Goal: Task Accomplishment & Management: Use online tool/utility

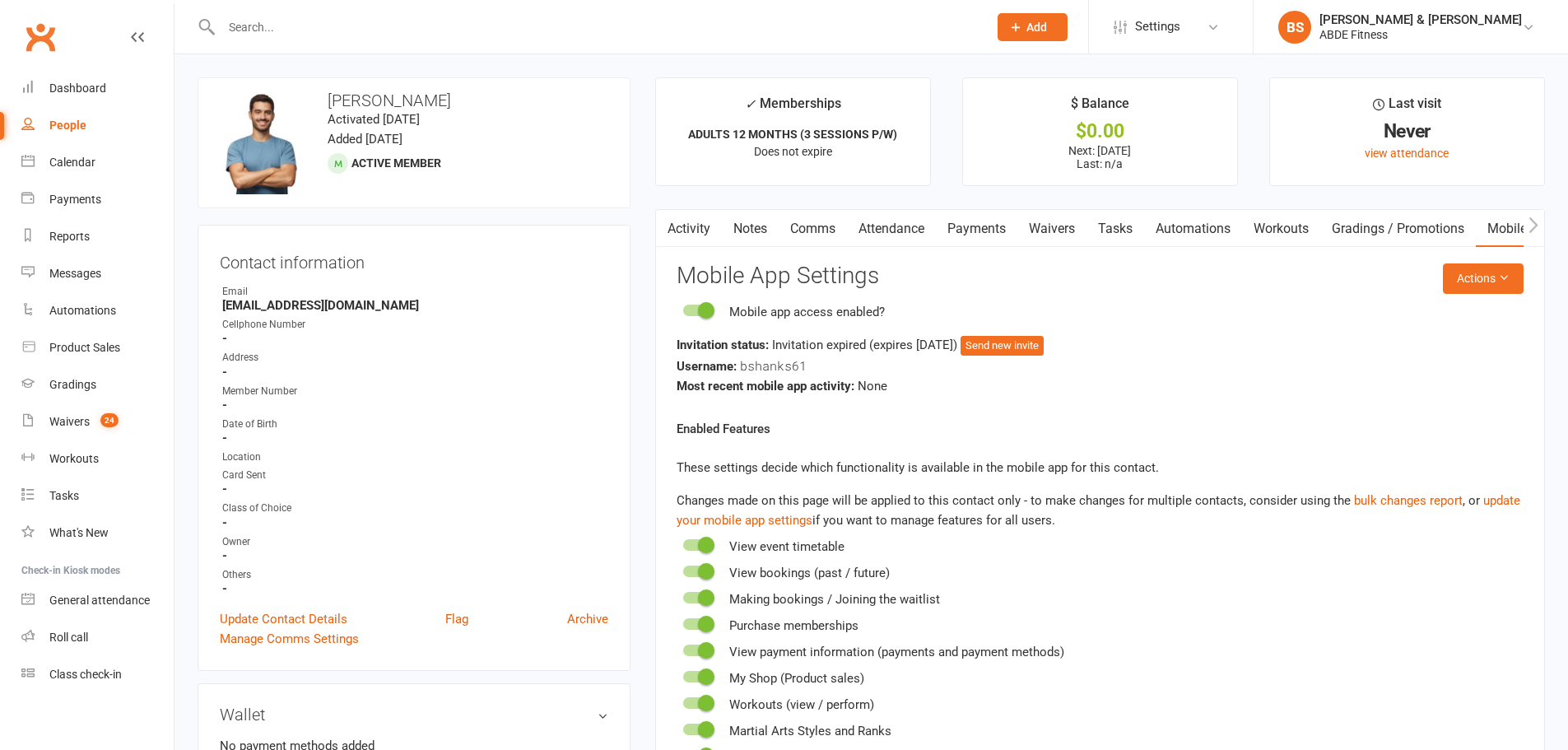
scroll to position [5, 0]
click at [132, 156] on link "Calendar" at bounding box center [97, 157] width 152 height 37
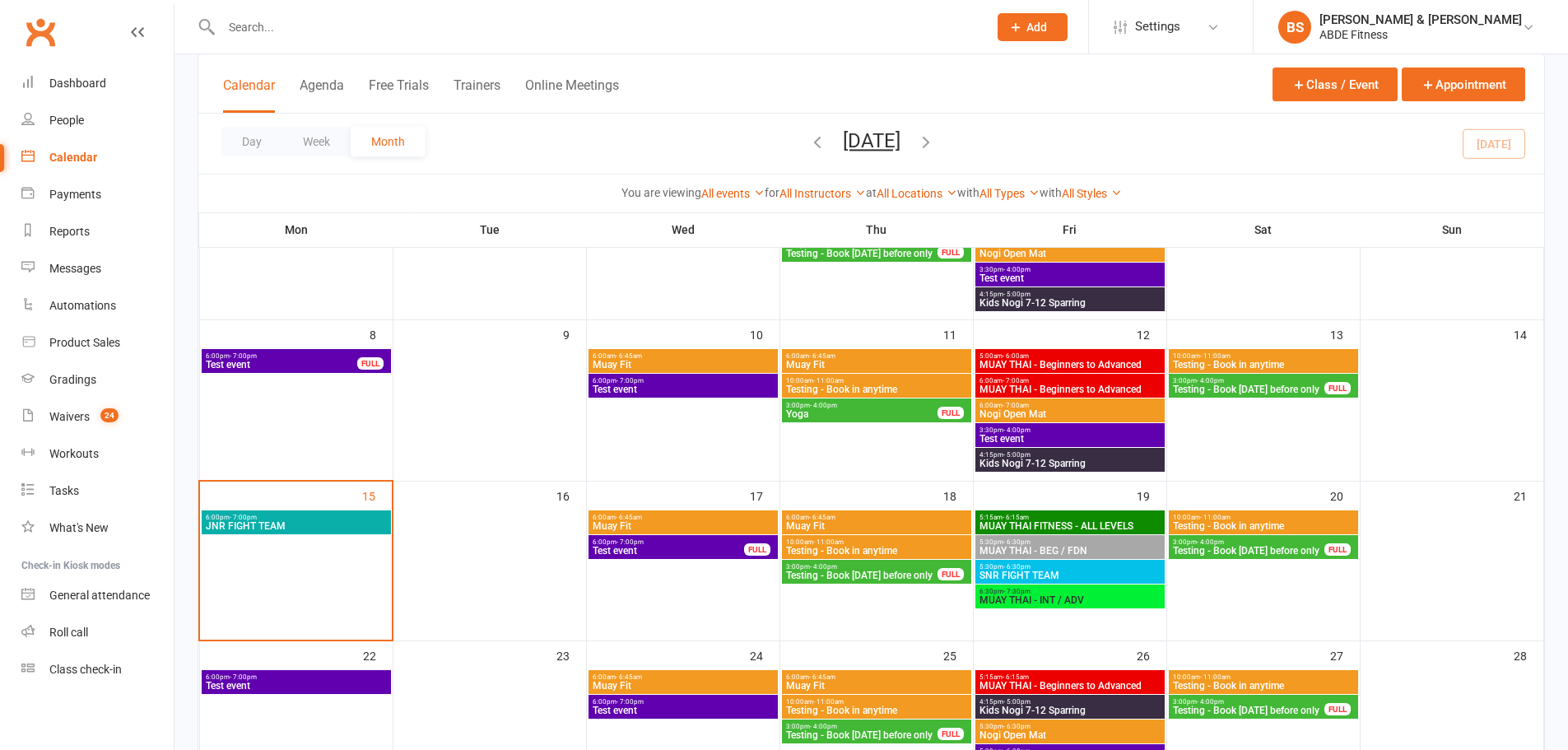
scroll to position [230, 0]
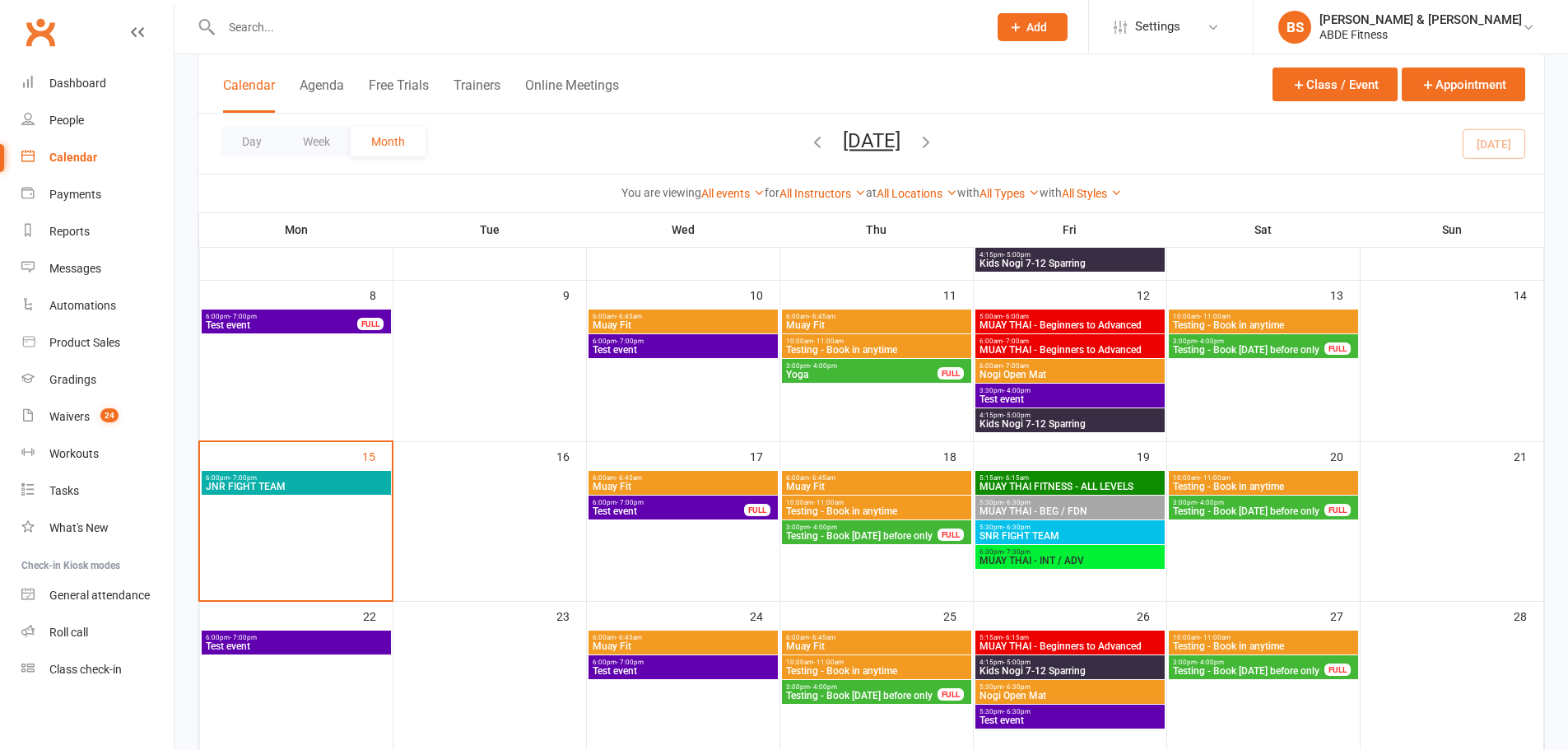
click at [651, 480] on span "6:00am - 6:45am" at bounding box center [683, 478] width 183 height 8
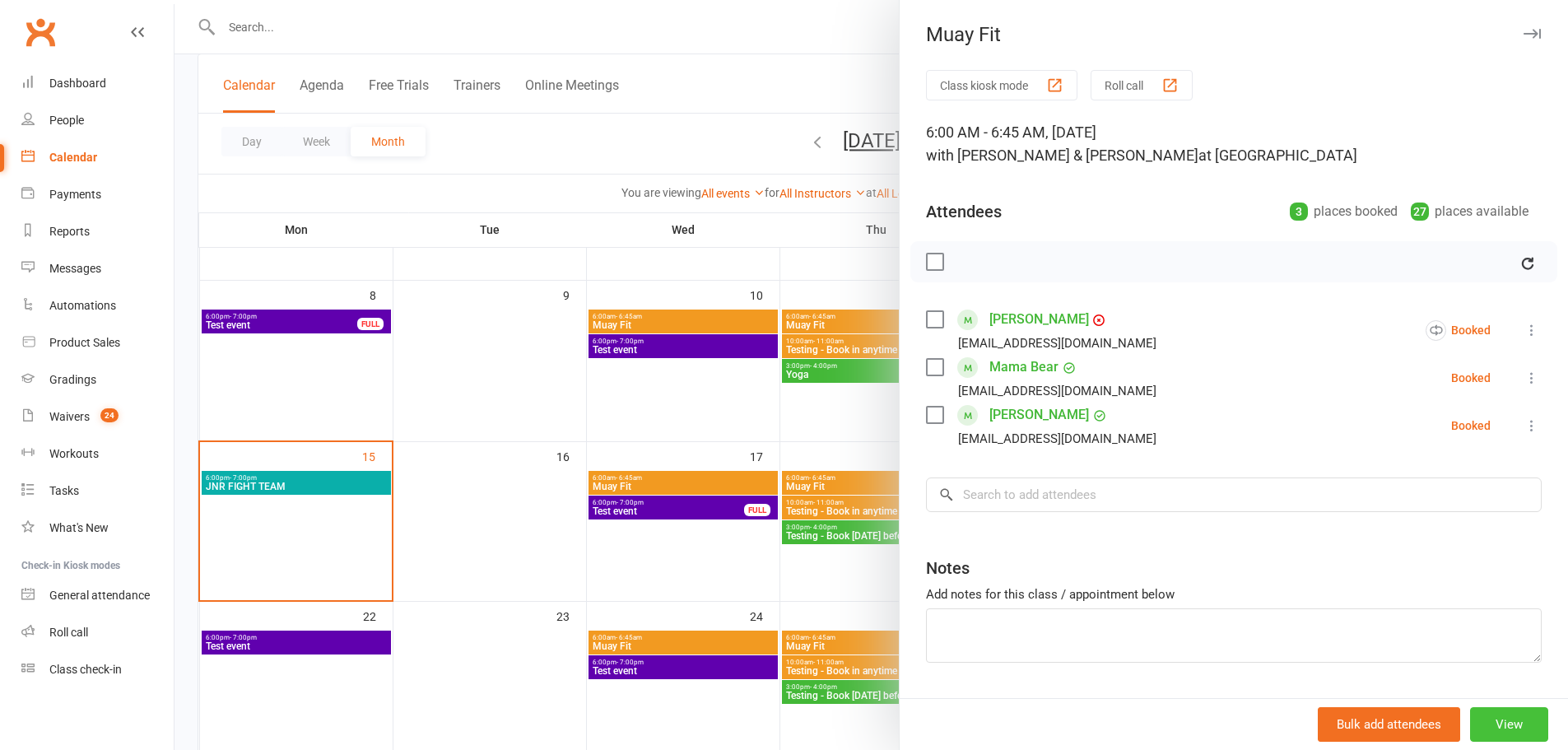
click at [1500, 722] on button "View" at bounding box center [1510, 725] width 78 height 34
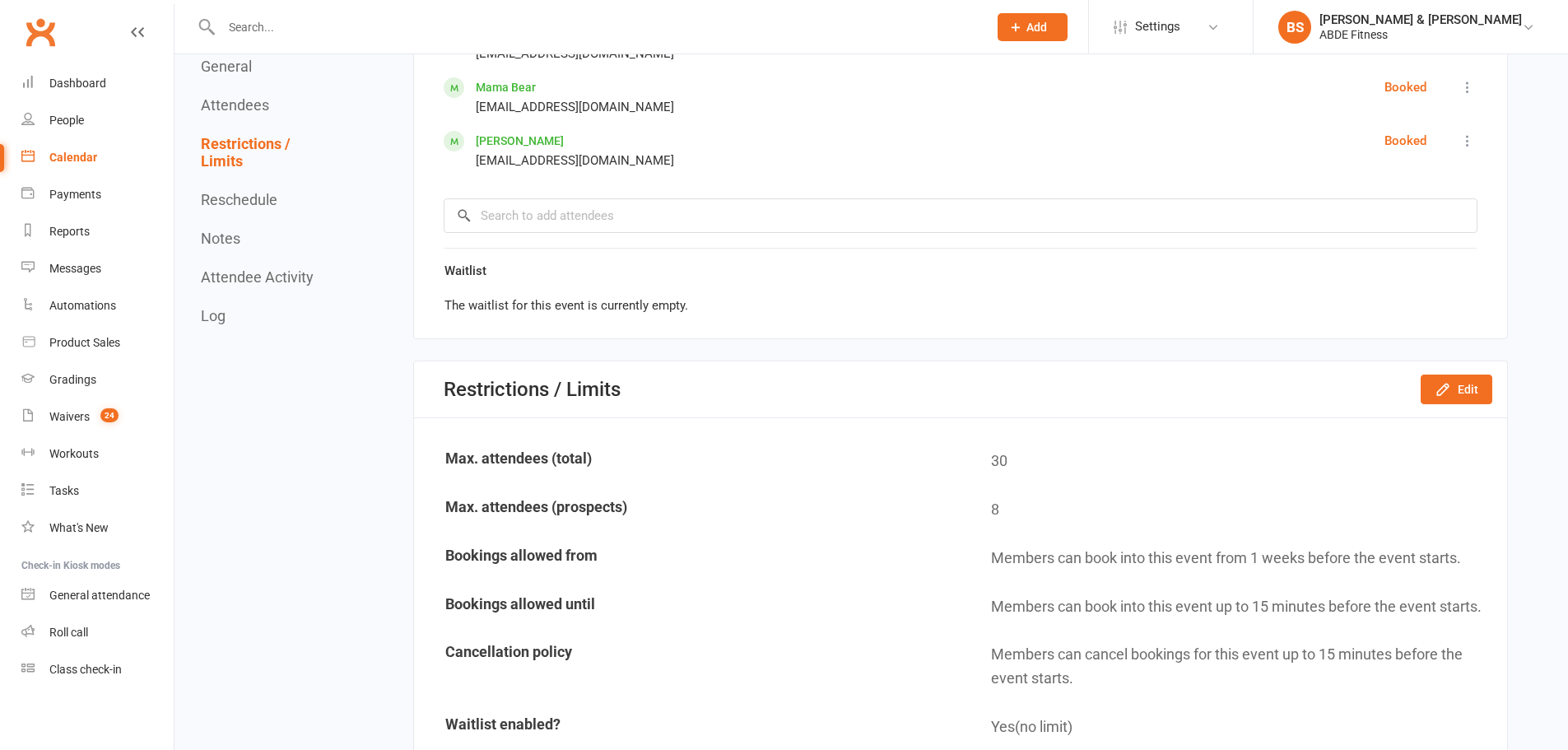
scroll to position [1070, 0]
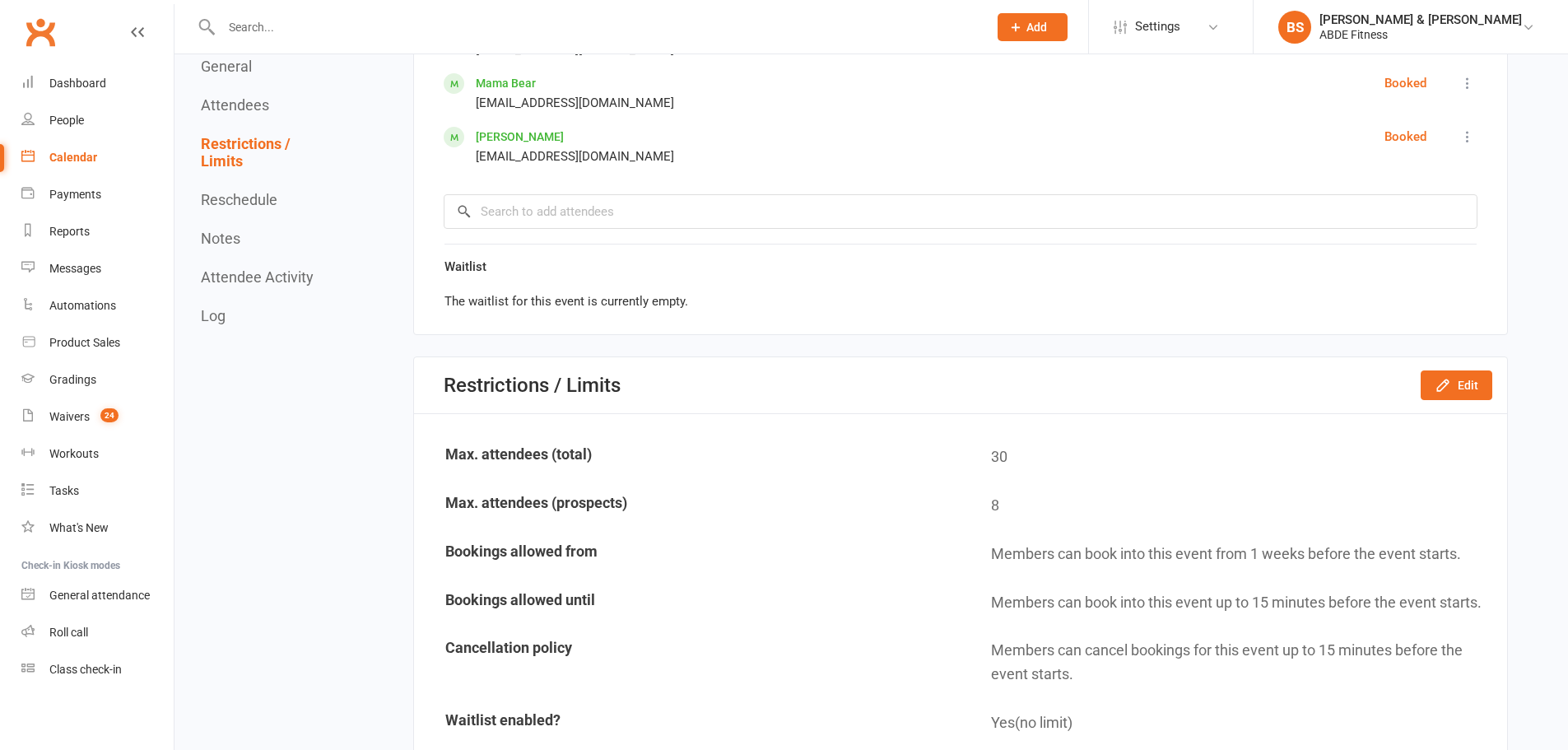
click at [1383, 22] on div "[PERSON_NAME] & [PERSON_NAME]" at bounding box center [1421, 19] width 203 height 14
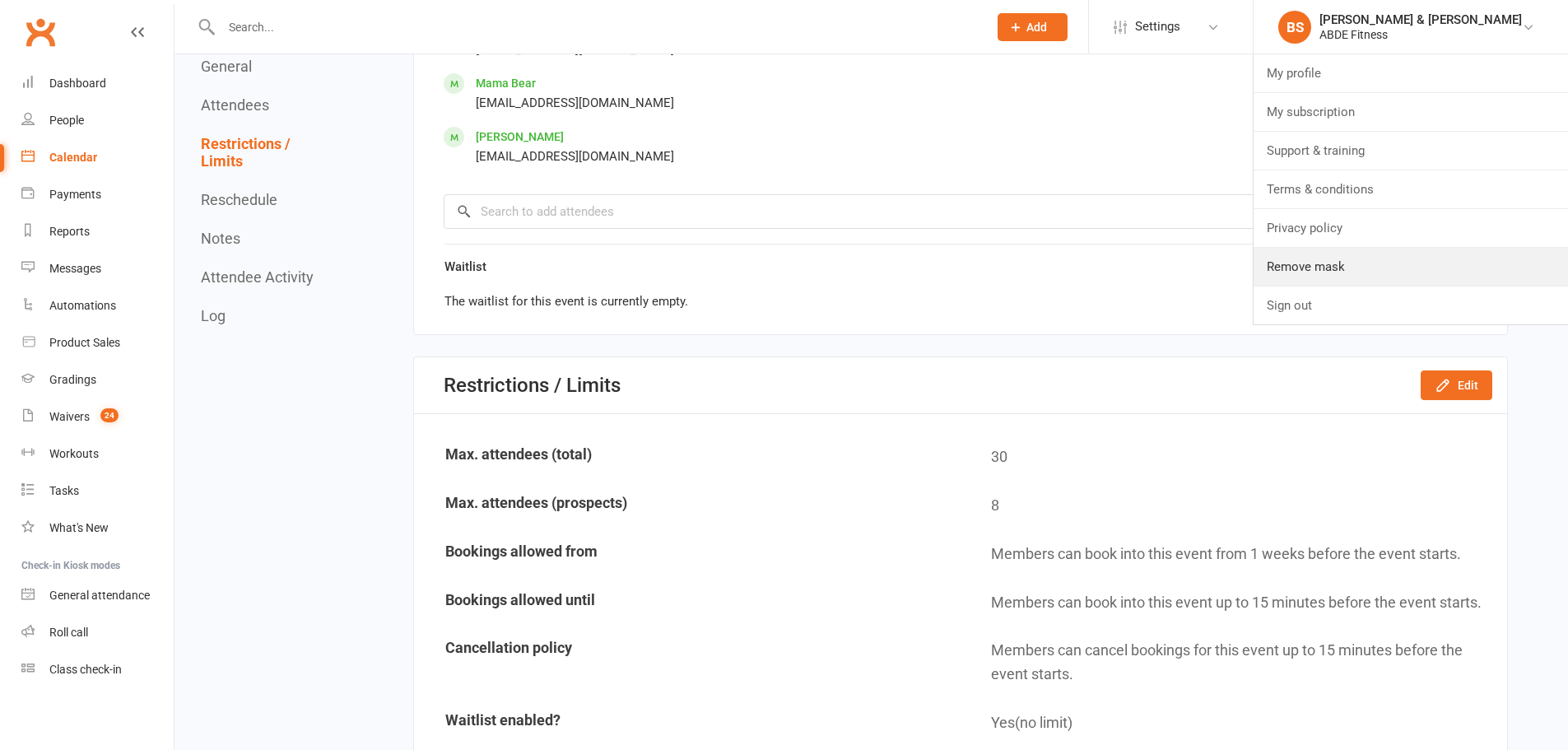
click at [1395, 261] on link "Remove mask" at bounding box center [1410, 267] width 315 height 38
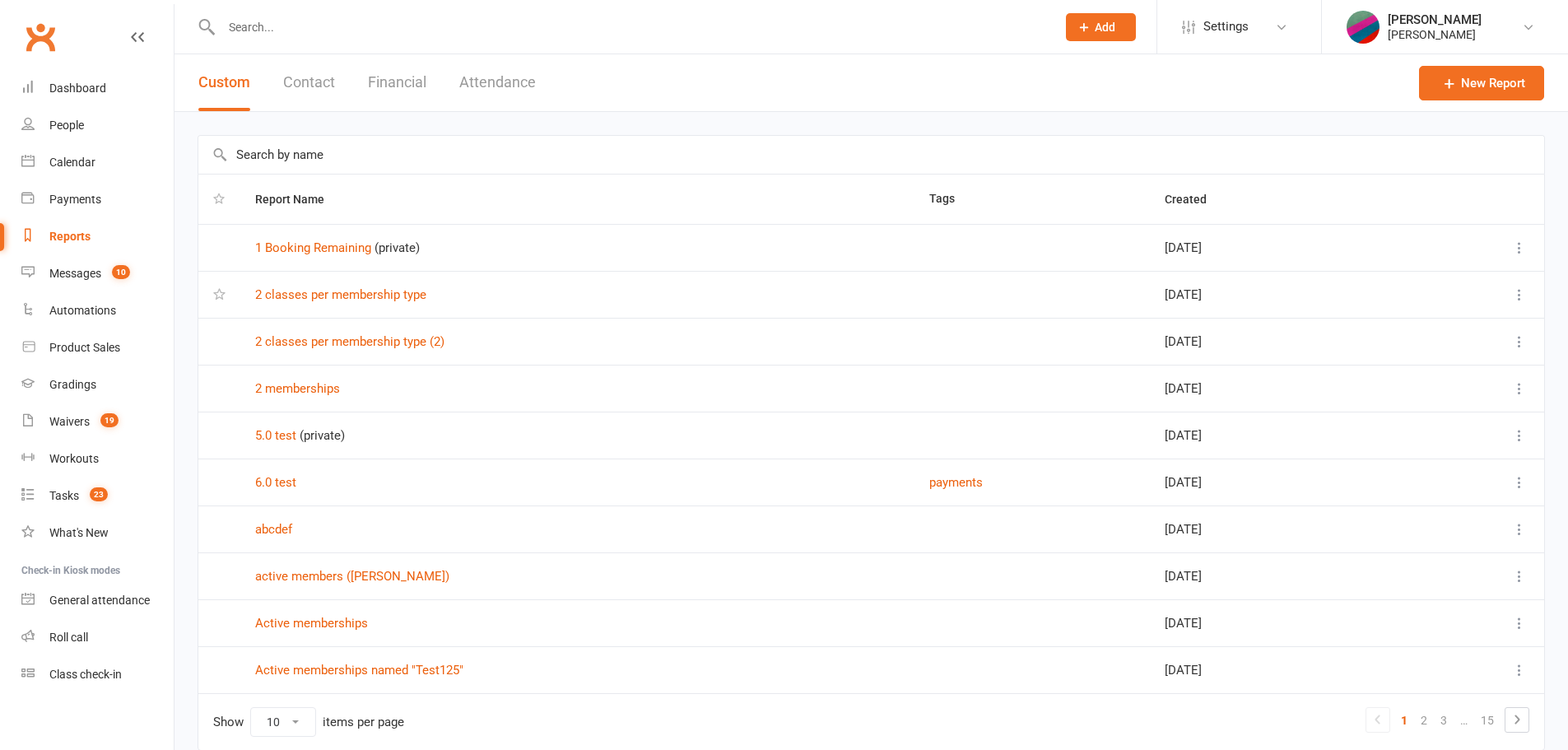
click at [406, 157] on input "text" at bounding box center [871, 155] width 1346 height 38
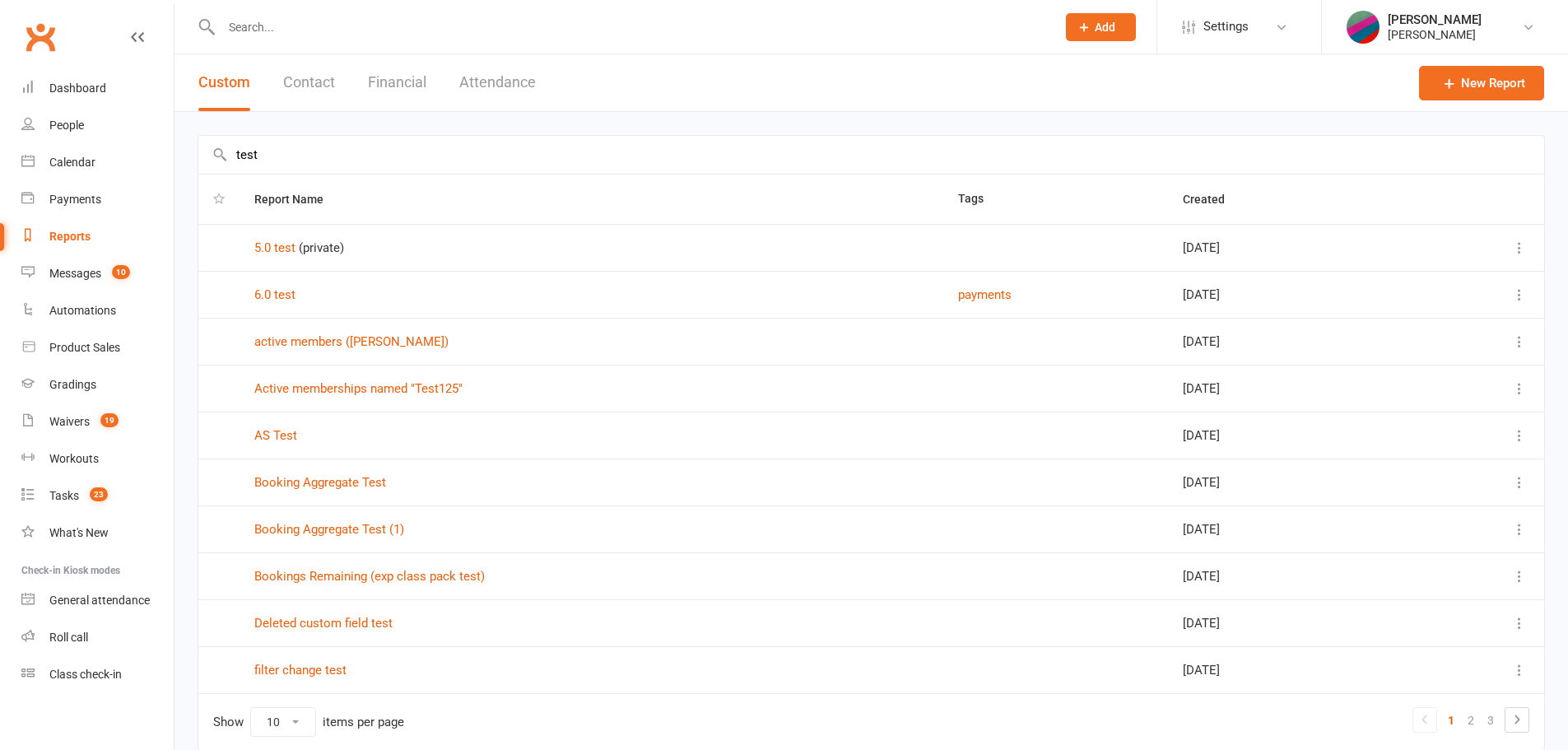
type input "test"
click at [353, 485] on link "Booking Aggregate Test" at bounding box center [320, 482] width 132 height 14
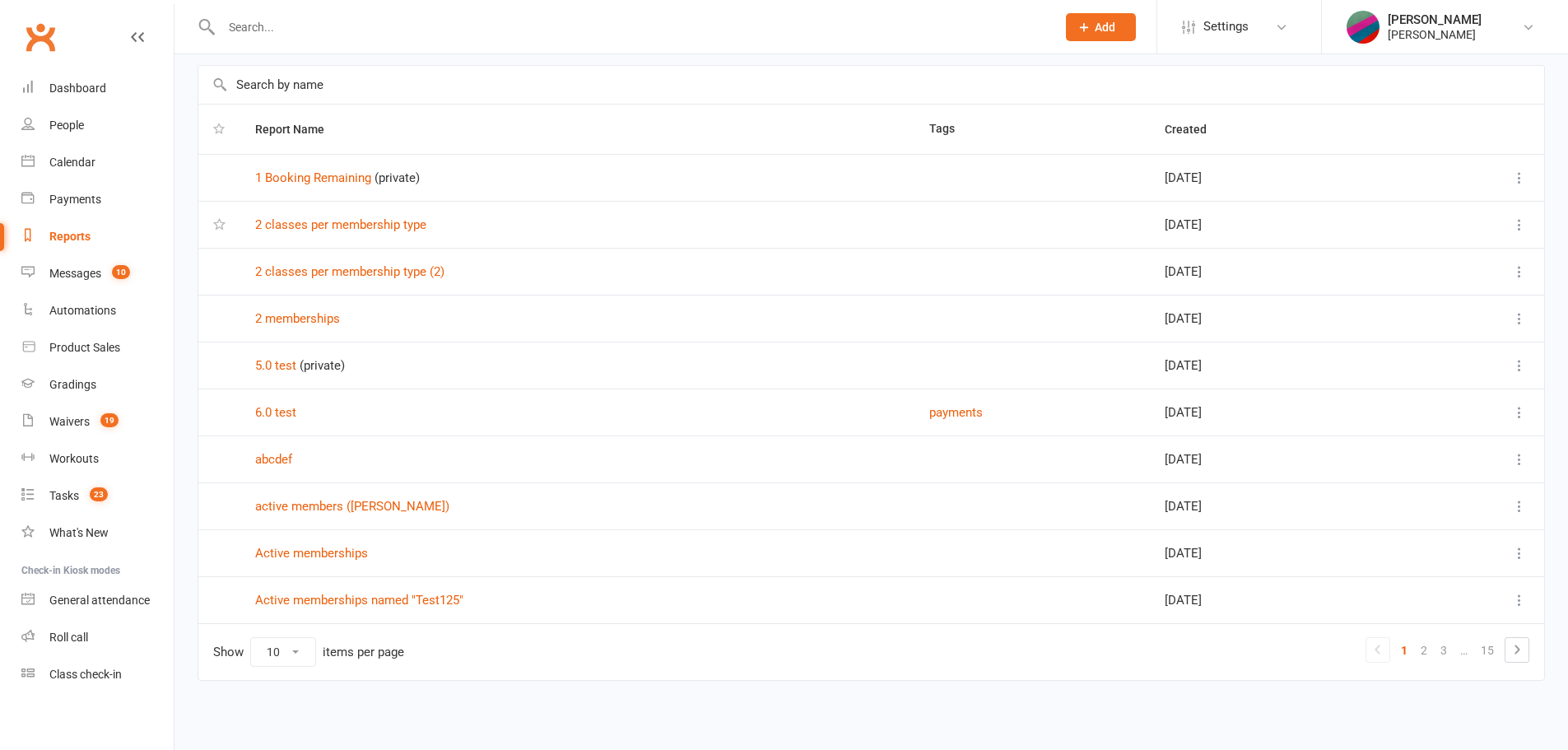
scroll to position [71, 0]
click at [1426, 21] on div "David Edwards" at bounding box center [1434, 19] width 94 height 14
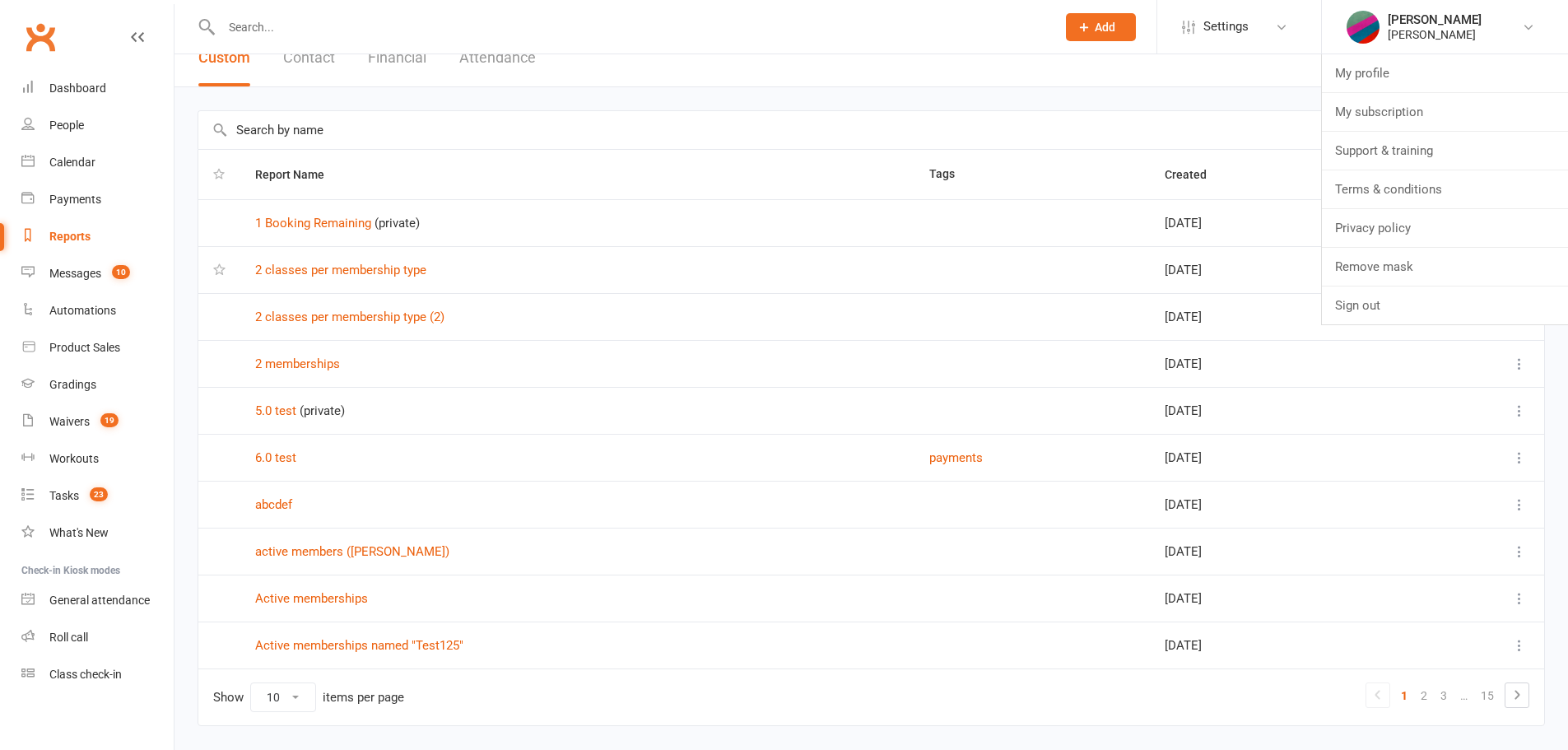
scroll to position [0, 0]
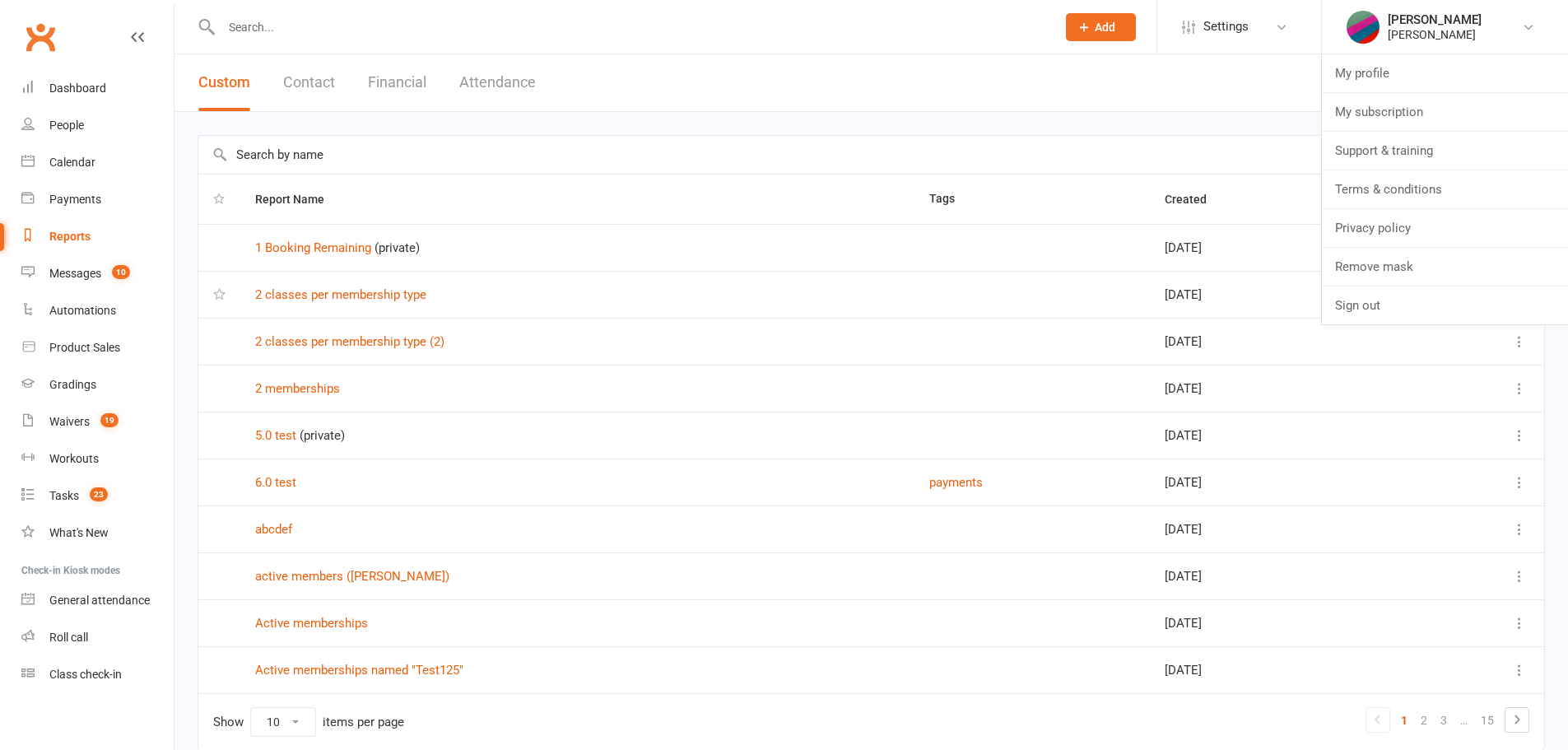
click at [513, 139] on input "text" at bounding box center [871, 155] width 1346 height 38
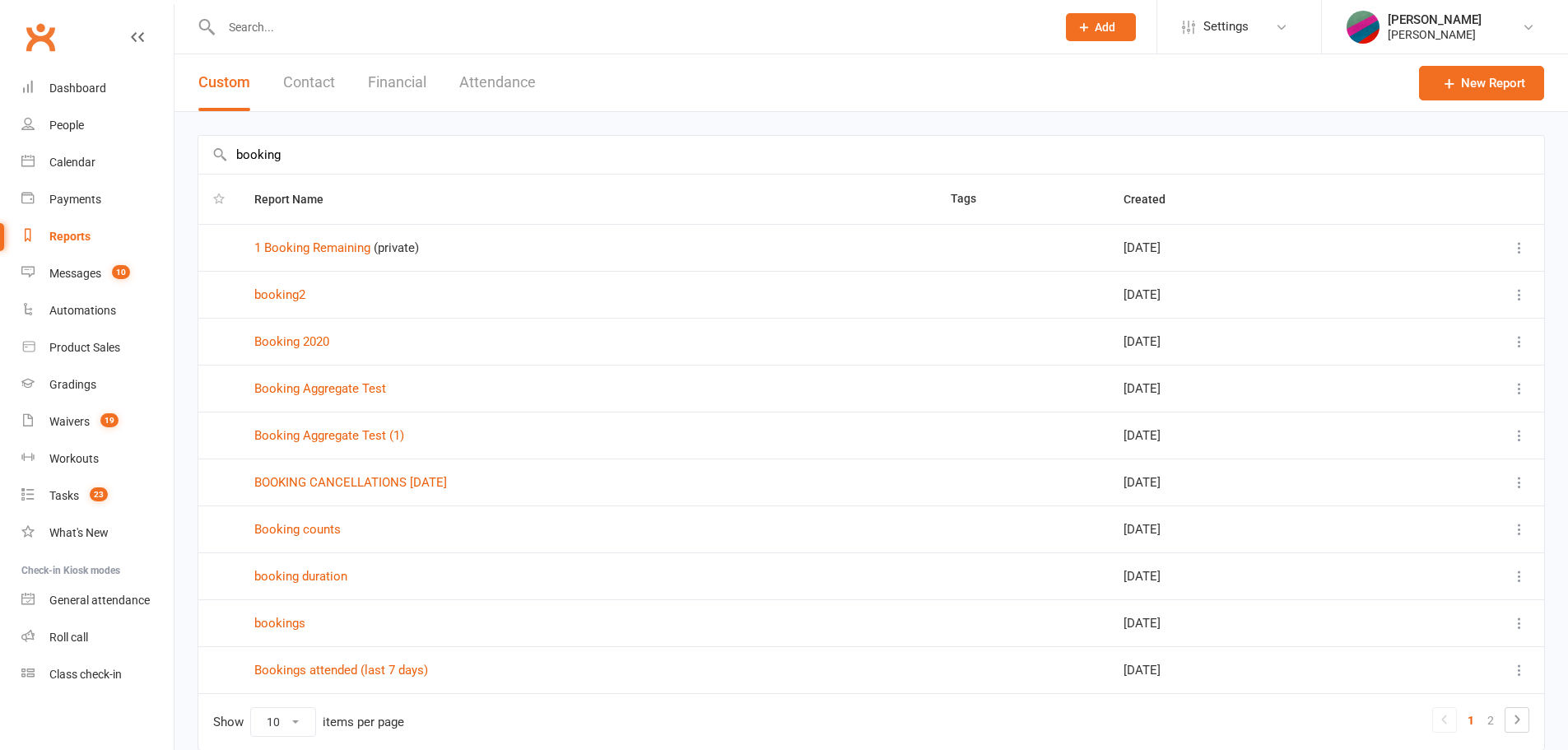
type input "booking"
click at [274, 296] on link "booking2" at bounding box center [279, 294] width 51 height 14
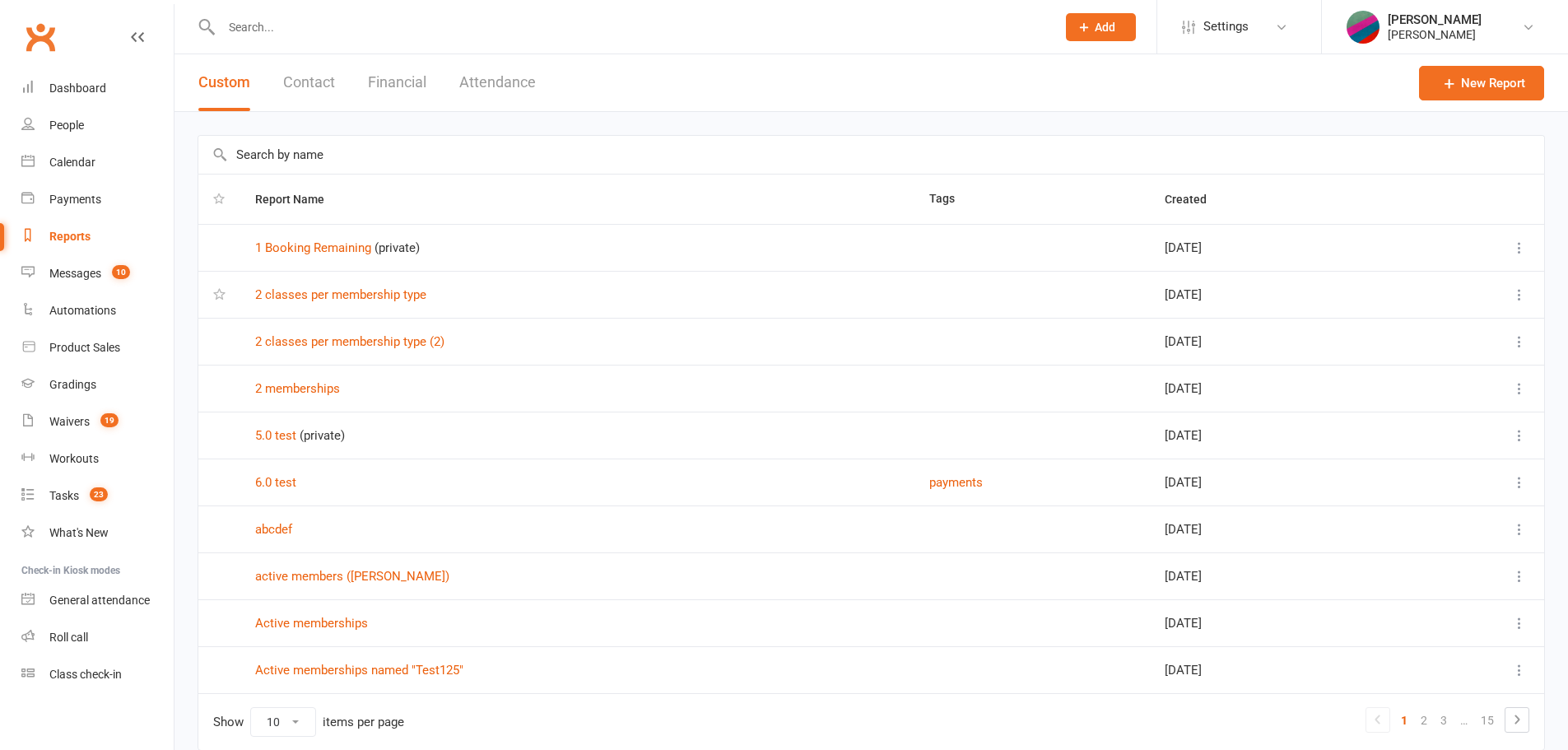
click at [345, 157] on input "text" at bounding box center [871, 155] width 1346 height 38
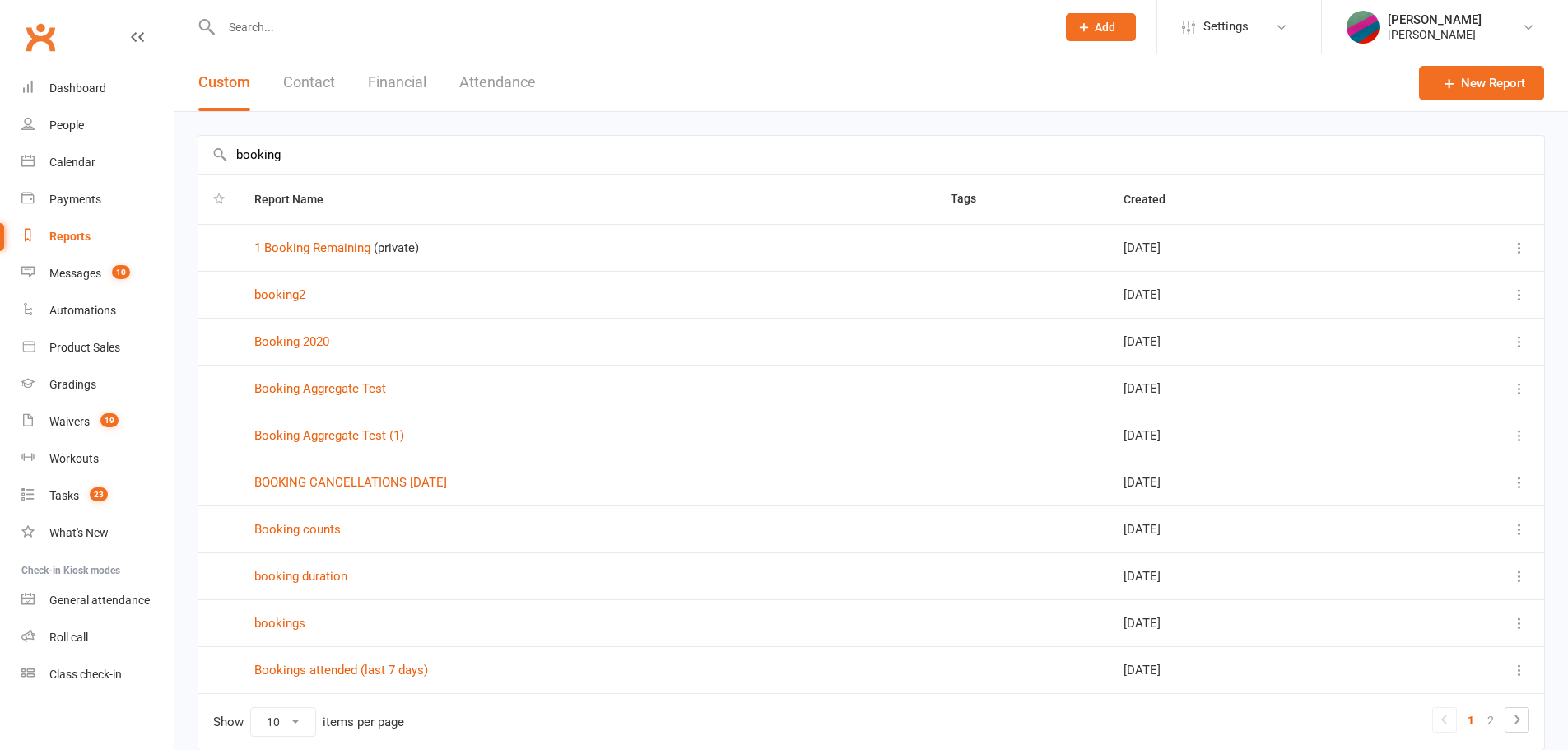
type input "booking"
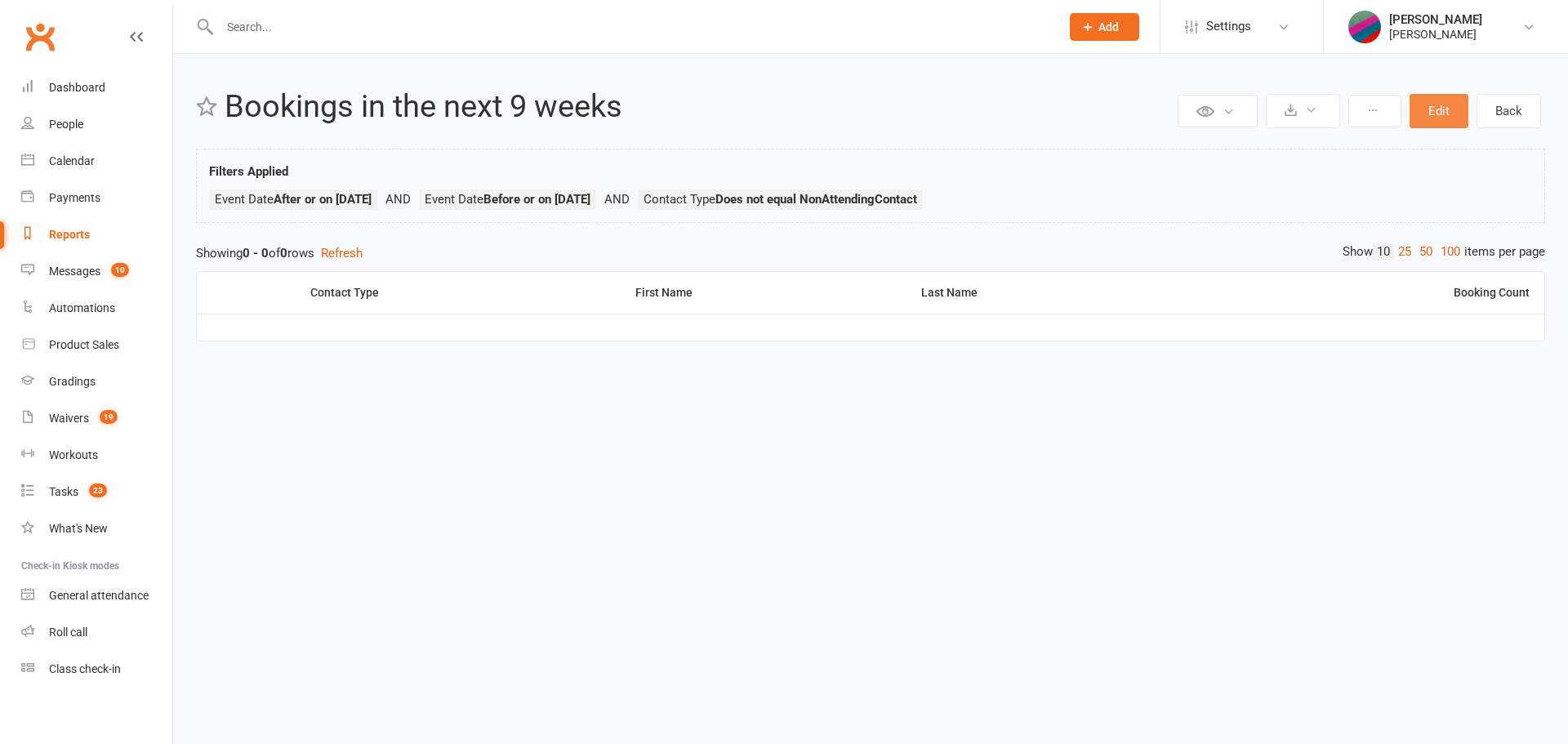
click at [1435, 110] on button "Edit" at bounding box center [1439, 111] width 59 height 34
click at [1447, 107] on button "Edit" at bounding box center [1439, 111] width 59 height 34
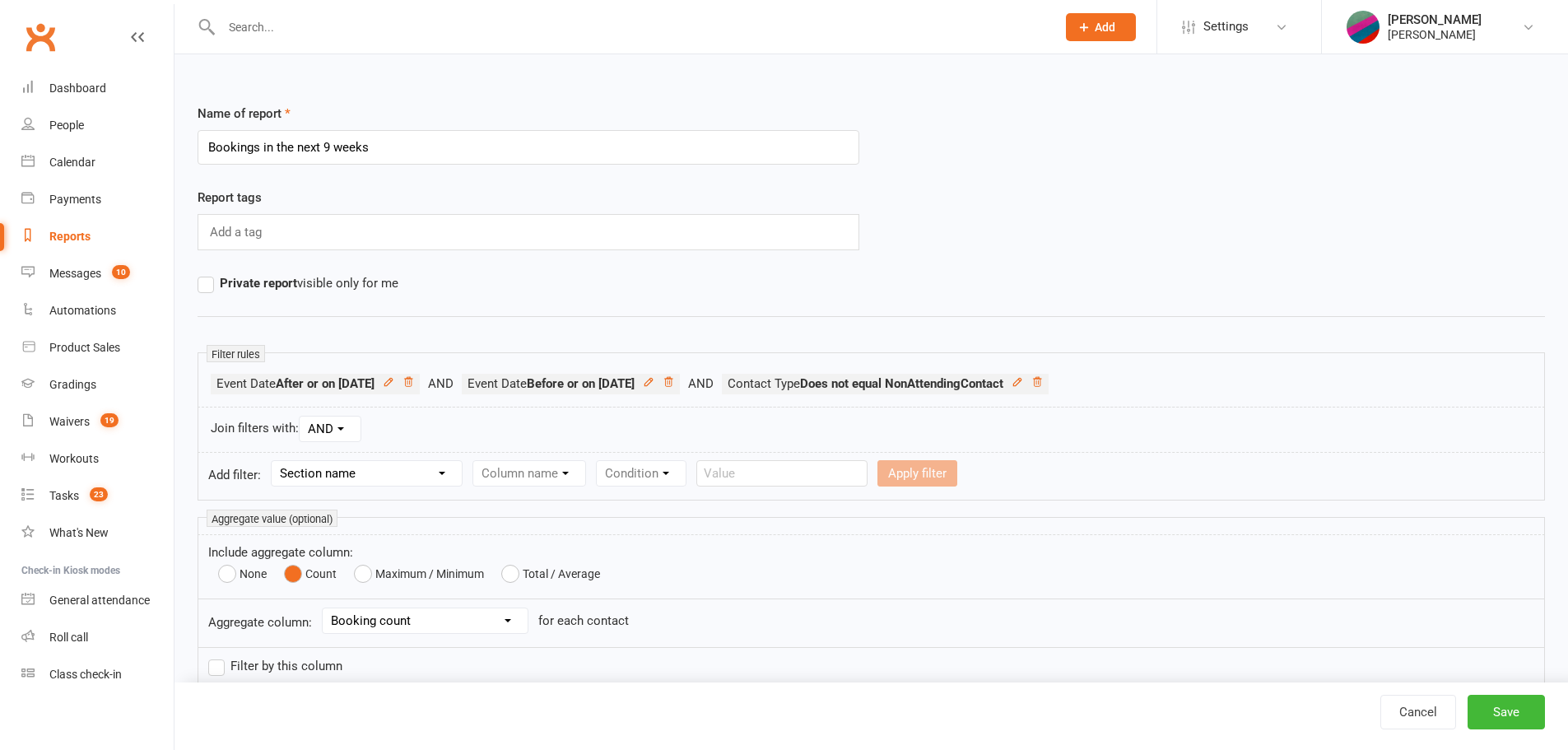
click at [1377, 21] on img at bounding box center [1362, 27] width 33 height 33
click at [1382, 258] on link "Remove mask" at bounding box center [1445, 267] width 246 height 38
